Goal: Task Accomplishment & Management: Manage account settings

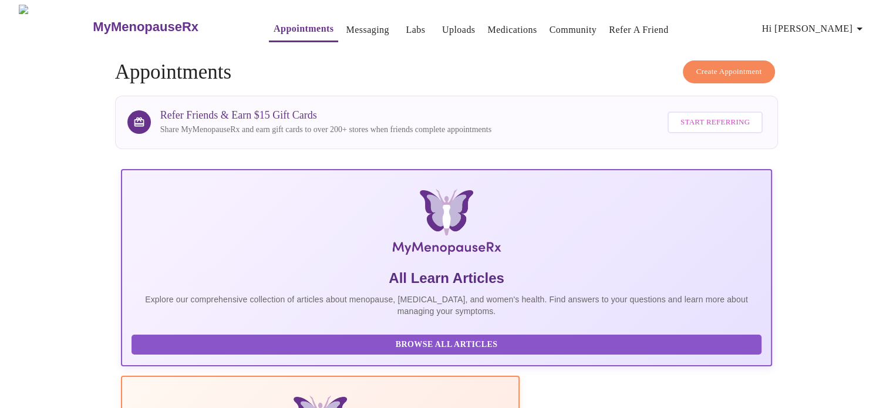
click at [491, 22] on link "Medications" at bounding box center [511, 30] width 49 height 16
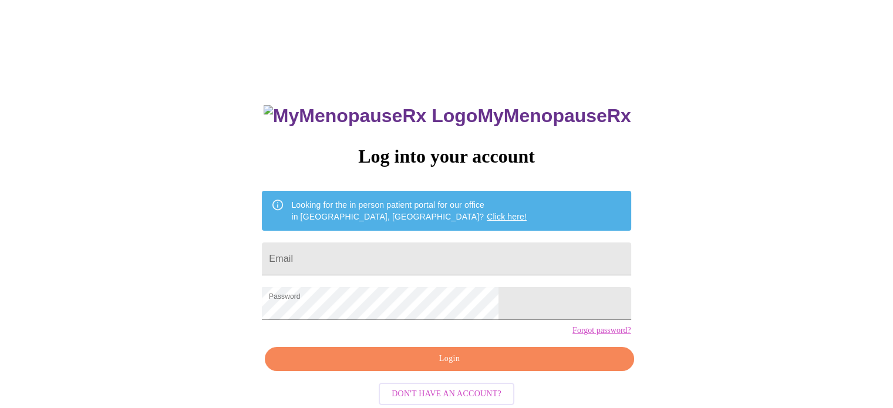
click at [427, 366] on span "Login" at bounding box center [449, 359] width 342 height 15
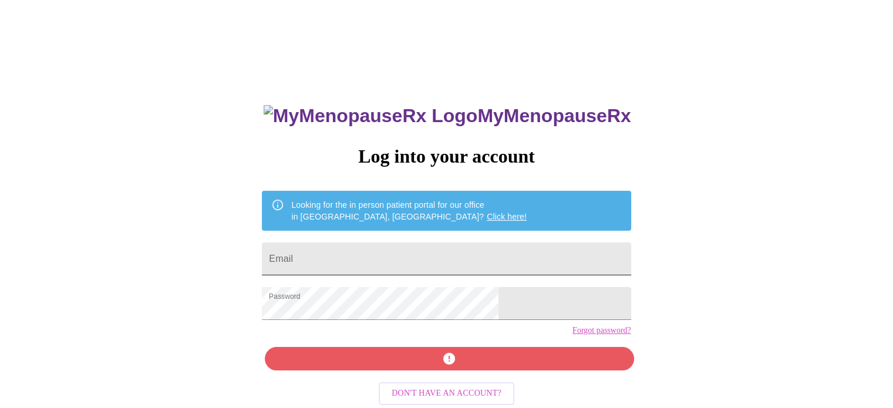
click at [391, 247] on input "Email" at bounding box center [446, 258] width 369 height 33
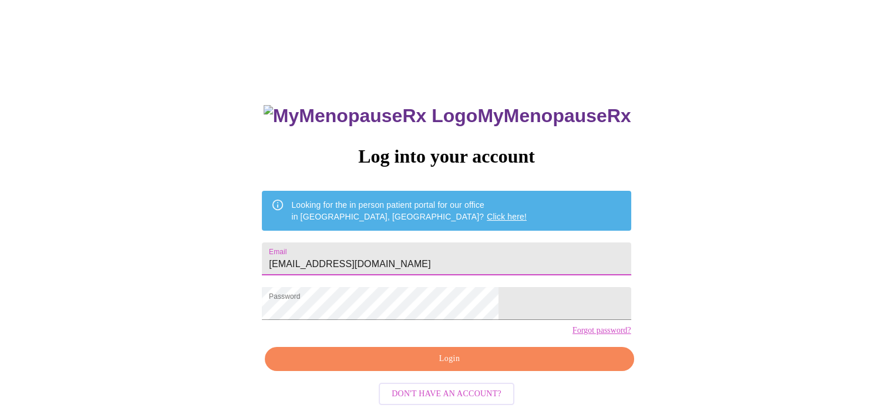
type input "mberzins1@hotmail.com"
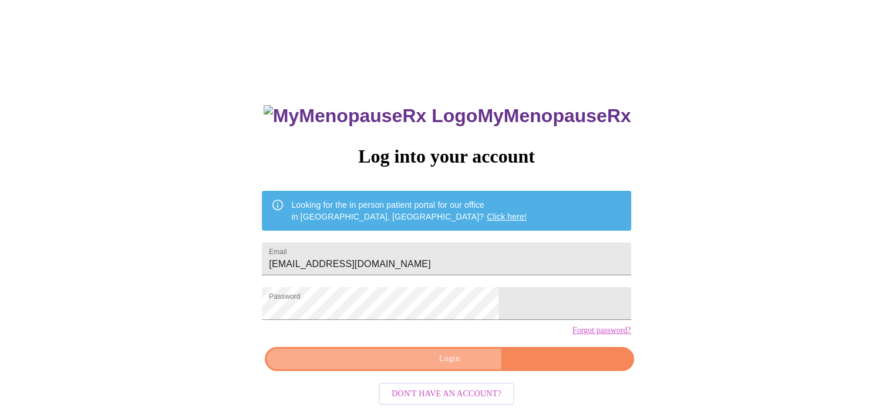
click at [436, 366] on span "Login" at bounding box center [449, 359] width 342 height 15
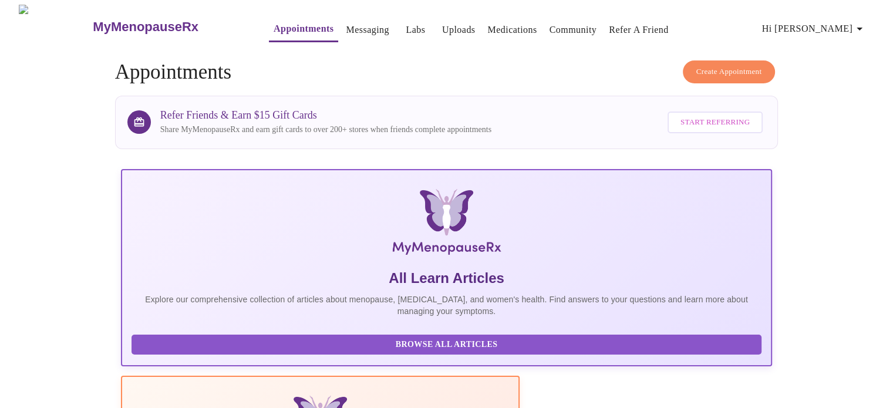
click at [494, 25] on link "Medications" at bounding box center [511, 30] width 49 height 16
